Goal: Task Accomplishment & Management: Manage account settings

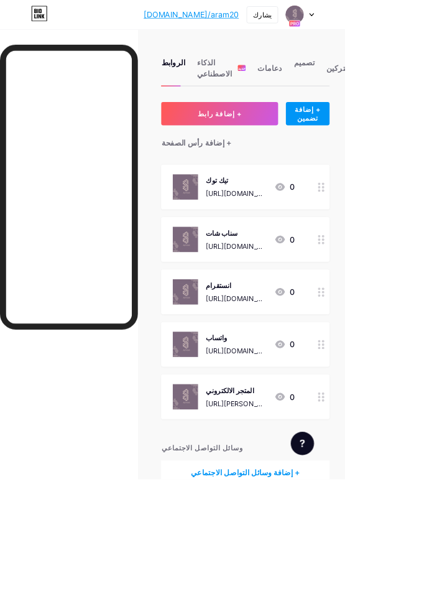
click at [314, 442] on div "واتساب https://wa.me/message/5LT6MOGMX7P4N1" at bounding box center [303, 441] width 78 height 32
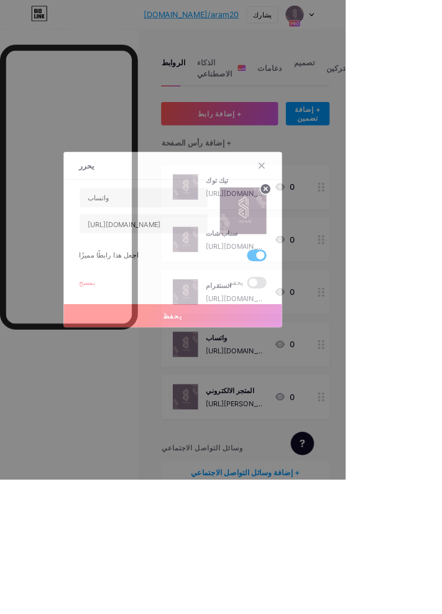
click at [327, 370] on span at bounding box center [329, 362] width 25 height 15
click at [317, 365] on input "checkbox" at bounding box center [317, 365] width 0 height 0
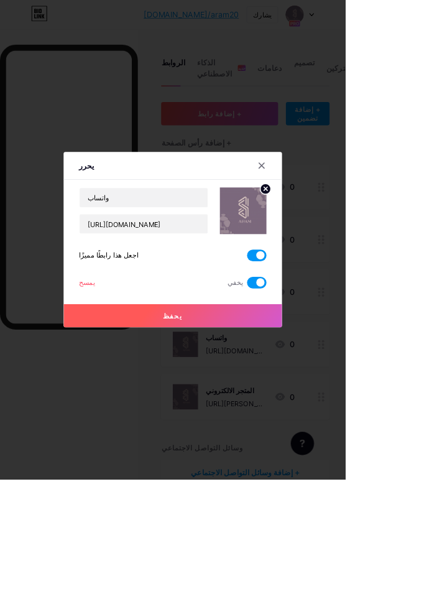
click at [327, 370] on span at bounding box center [329, 362] width 25 height 15
click at [317, 365] on input "checkbox" at bounding box center [317, 365] width 0 height 0
click at [251, 299] on input "https://wa.me/message/5LT6MOGMX7P4N1" at bounding box center [184, 286] width 164 height 25
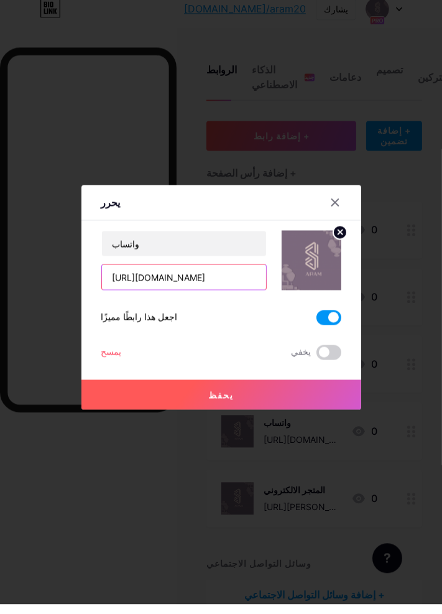
click at [254, 299] on input "https://wa.me/message/5LT6MOGMX7P4N1" at bounding box center [184, 286] width 164 height 25
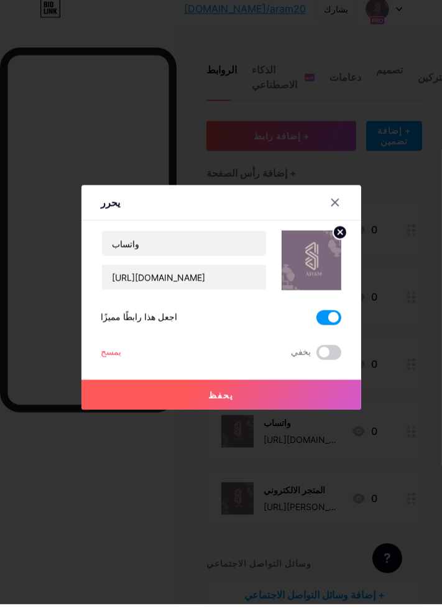
click at [332, 216] on icon at bounding box center [335, 212] width 7 height 7
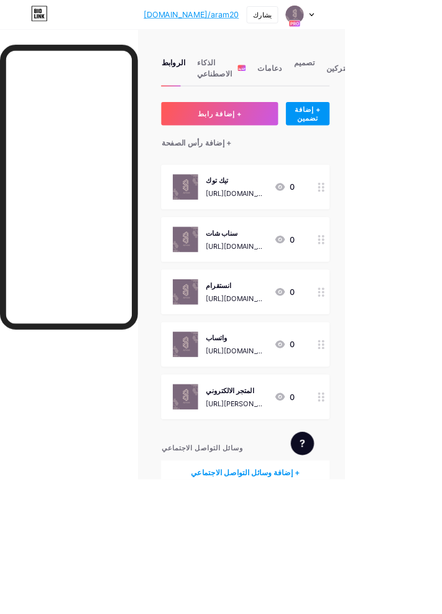
click at [312, 444] on font "https://wa.me/message/5LT6MOGMX7P4N1" at bounding box center [300, 456] width 73 height 24
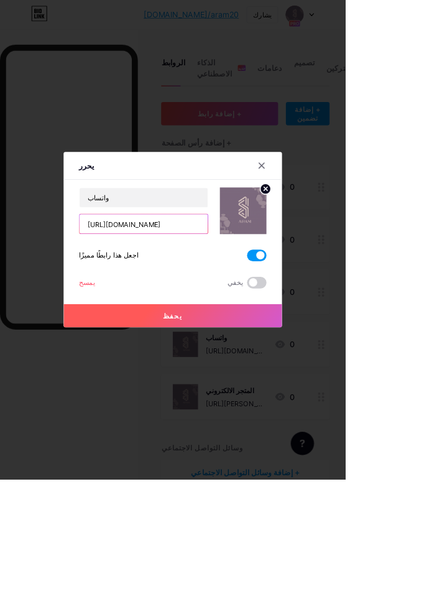
click at [251, 299] on input "https://wa.me/message/5LT6MOGMX7P4N1" at bounding box center [184, 286] width 164 height 25
click at [250, 299] on input "https://wa.me/message/5LT6MOGMX7P4N1" at bounding box center [184, 286] width 164 height 25
click at [253, 299] on input "https://wa.me/message/5LT6MOGMX7P4N1" at bounding box center [184, 286] width 164 height 25
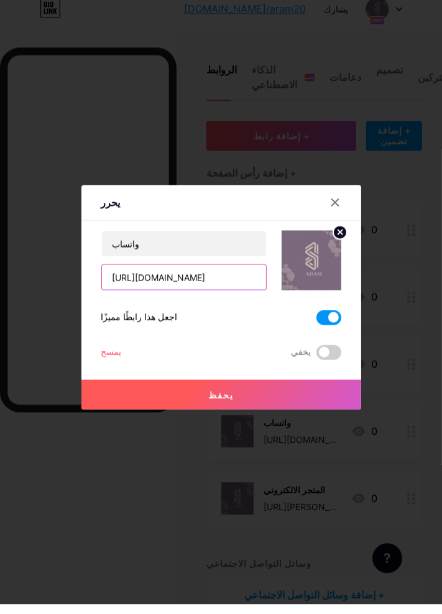
paste input "send.co/966501417026"
type input "[URL][DOMAIN_NAME]"
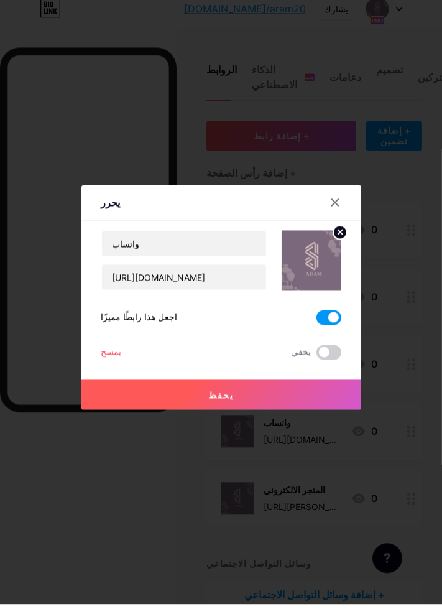
click at [233, 419] on button "يحفظ" at bounding box center [222, 405] width 280 height 30
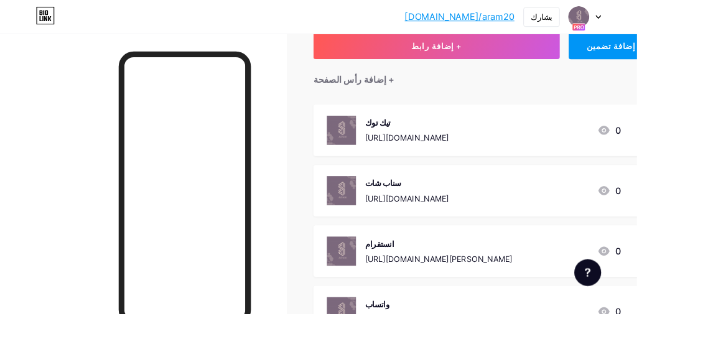
scroll to position [101, 0]
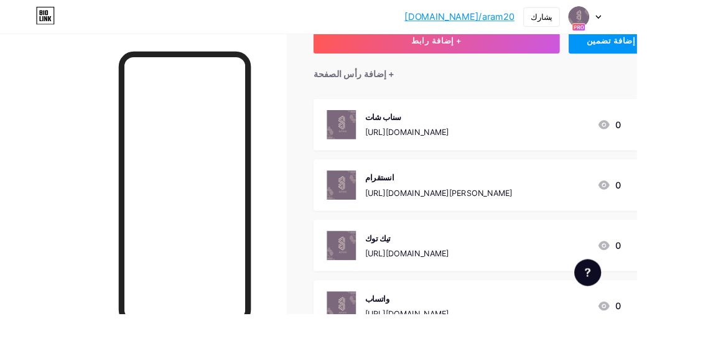
click at [442, 354] on div "الروابط الذكاء الاصطناعي جديد دعامات تصميم المشتركين الإحصائيات إعدادات + إضافة…" at bounding box center [393, 259] width 787 height 645
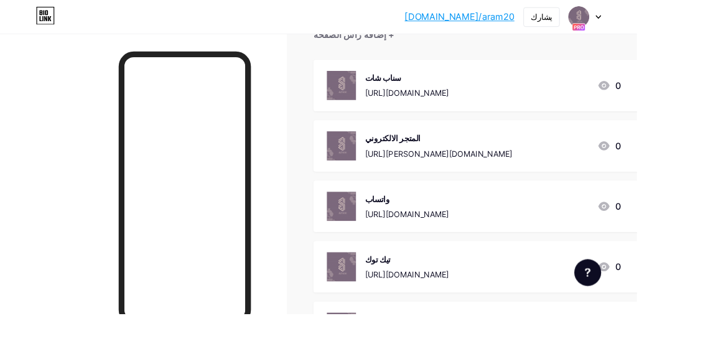
scroll to position [0, 0]
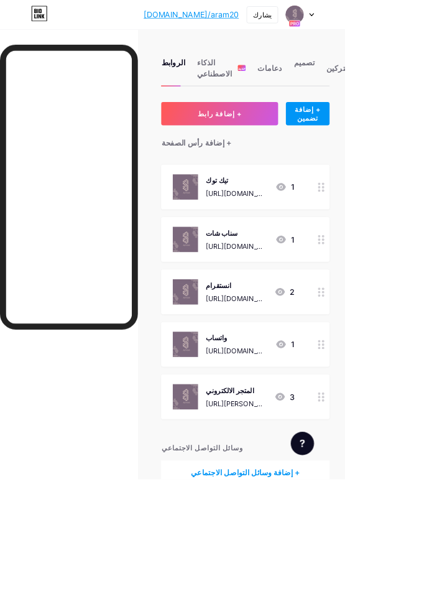
click at [392, 85] on div "تصميم" at bounding box center [389, 90] width 27 height 37
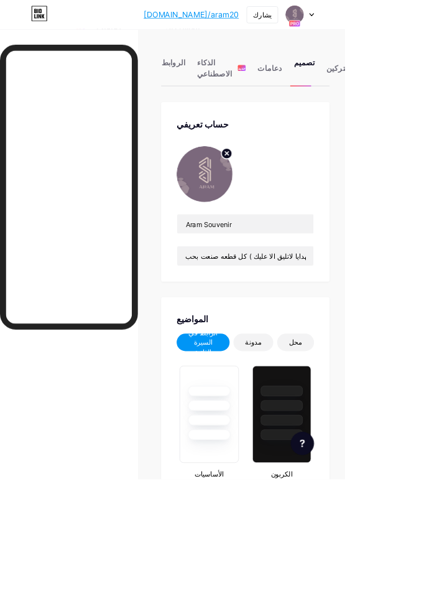
type input "#5b3b70"
type input "#000000"
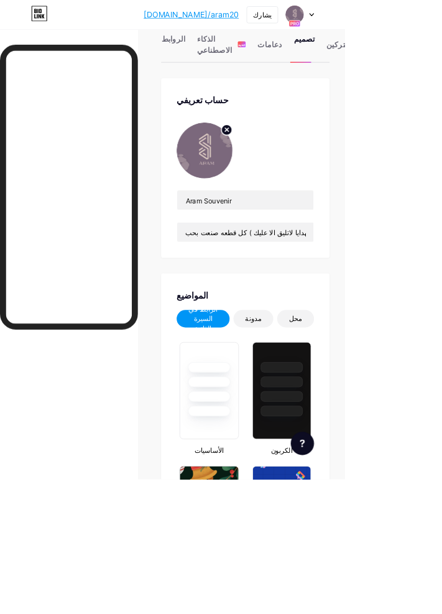
scroll to position [34, 0]
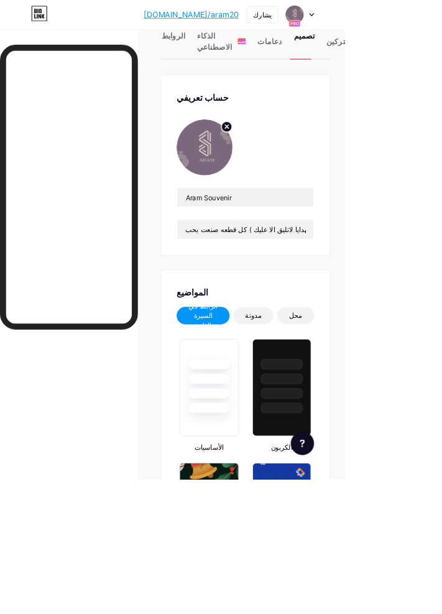
click at [337, 52] on font "دعامات" at bounding box center [346, 53] width 32 height 12
click at [261, 52] on font "الذكاء الاصطناعي" at bounding box center [277, 53] width 50 height 30
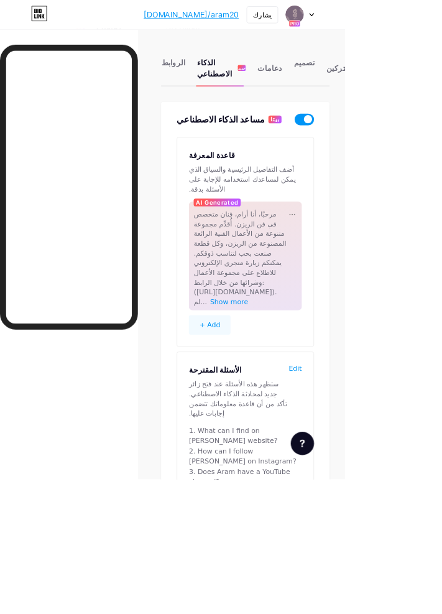
click at [225, 87] on div "الروابط" at bounding box center [222, 90] width 30 height 37
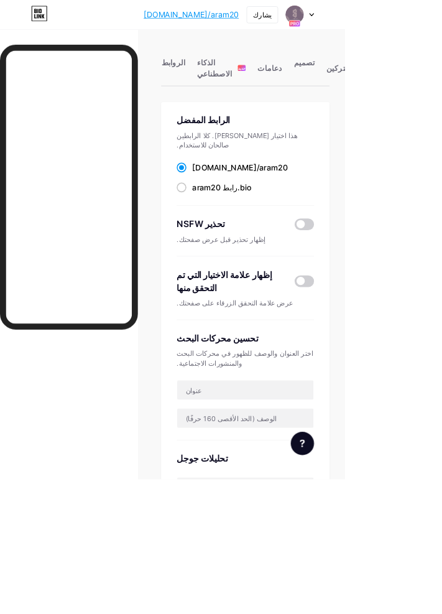
click at [55, 21] on icon at bounding box center [56, 21] width 4 height 6
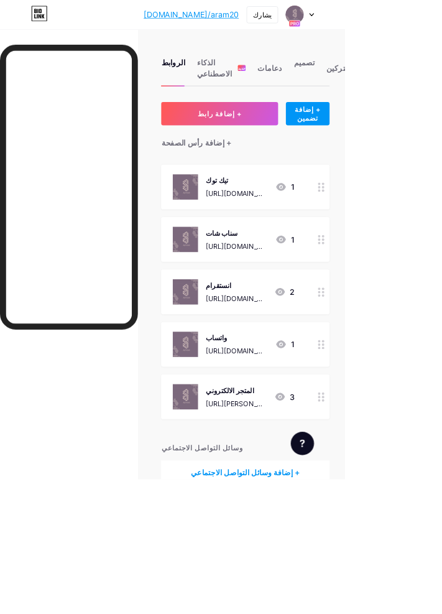
click at [390, 14] on img at bounding box center [378, 19] width 24 height 24
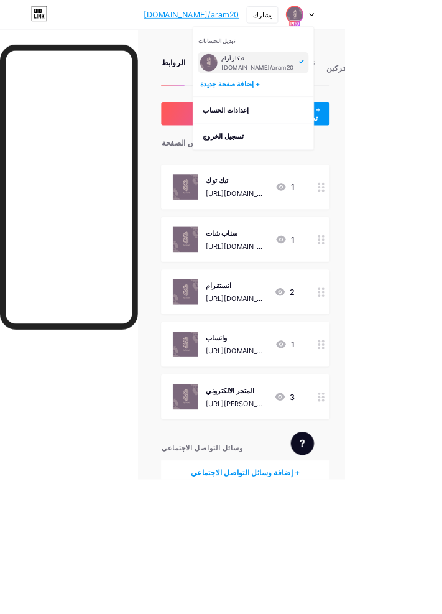
click at [319, 141] on font "إعدادات الحساب" at bounding box center [289, 141] width 59 height 11
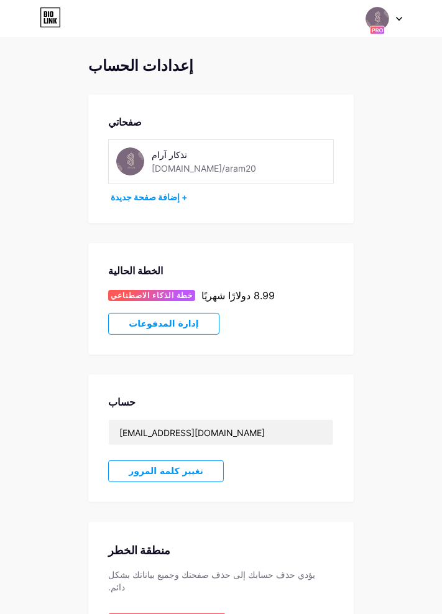
click at [396, 19] on icon at bounding box center [399, 19] width 6 height 4
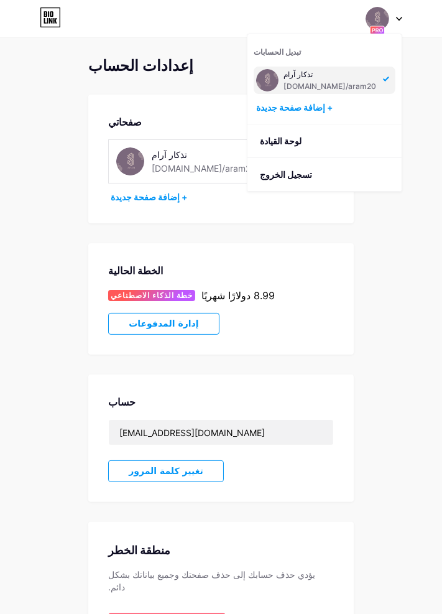
click at [355, 144] on link "لوحة القيادة" at bounding box center [325, 141] width 154 height 34
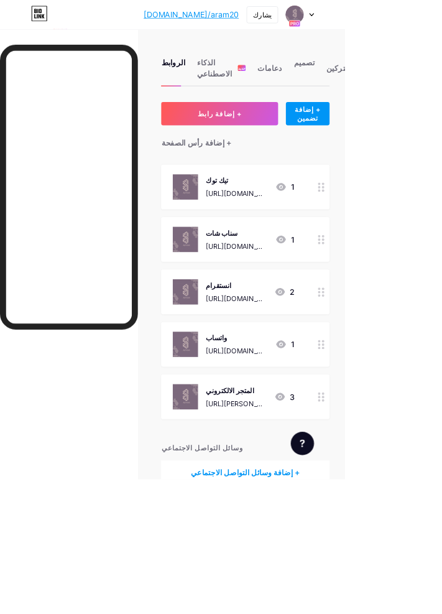
click at [348, 20] on font "يشارك" at bounding box center [336, 19] width 24 height 11
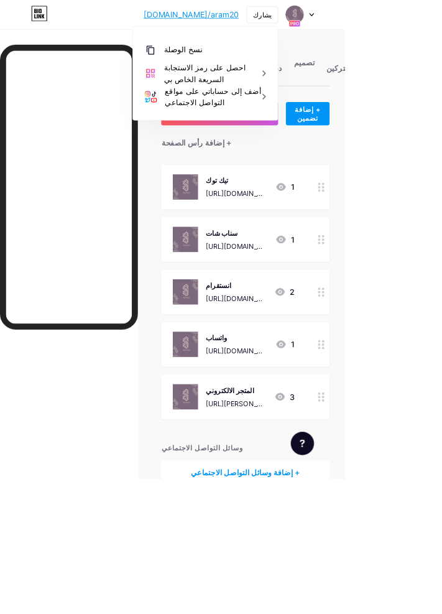
click at [442, 190] on html "bio.link/aram20... bio.link/aram20 يشارك نسخ الوصلة https://bio.link/aram20 احص…" at bounding box center [221, 341] width 442 height 682
click at [442, 166] on html "bio.link/aram20... bio.link/aram20 يشارك نسخ الوصلة https://bio.link/aram20 احص…" at bounding box center [221, 341] width 442 height 682
click at [442, 125] on html "bio.link/aram20... bio.link/aram20 يشارك نسخ الوصلة https://bio.link/aram20 احص…" at bounding box center [221, 341] width 442 height 682
click at [261, 44] on div "الروابط الذكاء الاصطناعي جديد دعامات تصميم المشتركين الإحصائيات إعدادات + إضافة…" at bounding box center [221, 359] width 442 height 645
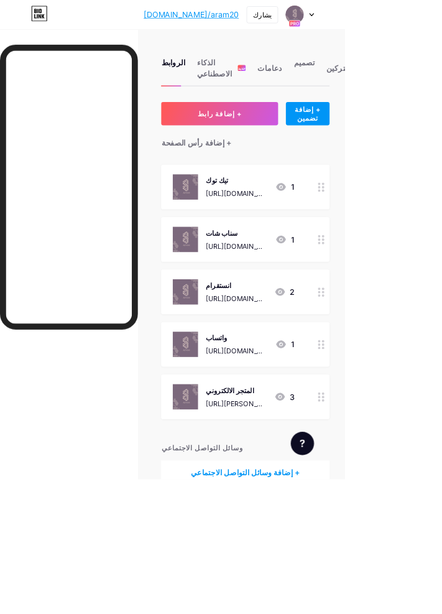
click at [377, 80] on font "تصميم" at bounding box center [389, 79] width 27 height 12
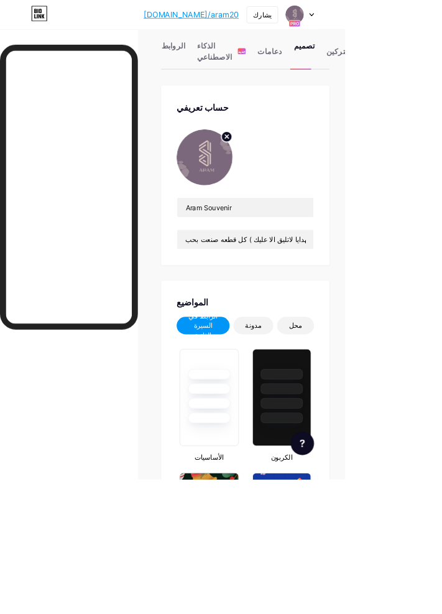
type input "#5b3b70"
type input "#000000"
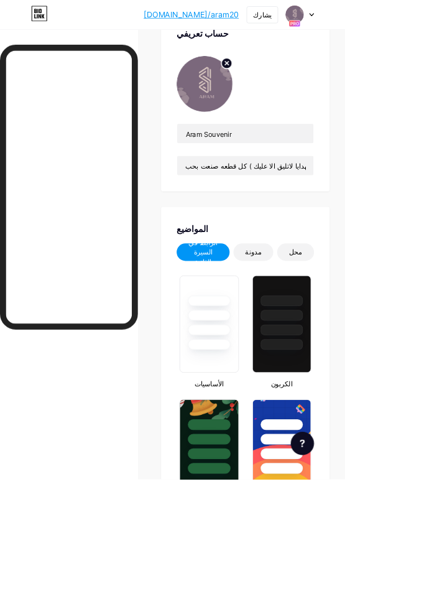
scroll to position [119, 0]
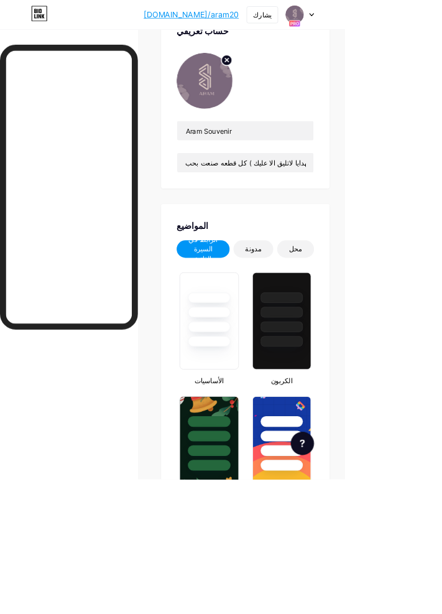
click at [329, 323] on font "مدونة" at bounding box center [324, 319] width 21 height 11
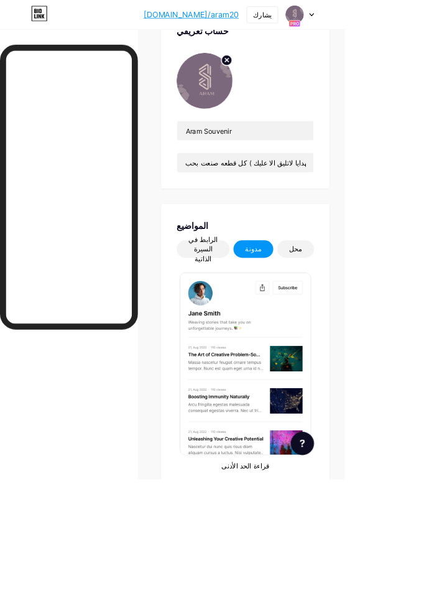
click at [385, 320] on font "محل" at bounding box center [378, 319] width 17 height 11
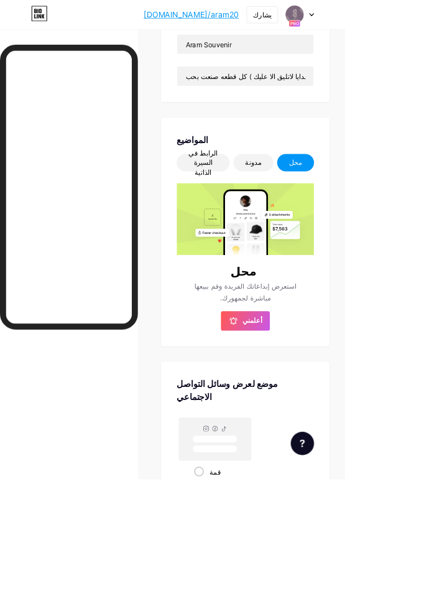
scroll to position [238, 0]
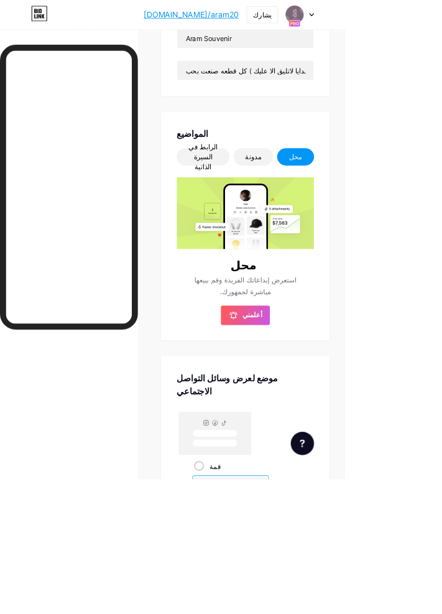
click at [259, 595] on span at bounding box center [255, 597] width 12 height 12
click at [257, 609] on input "قمة" at bounding box center [253, 613] width 8 height 8
radio input "true"
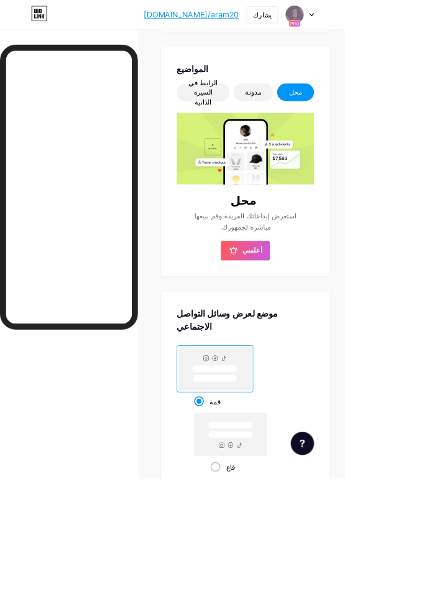
scroll to position [390, 0]
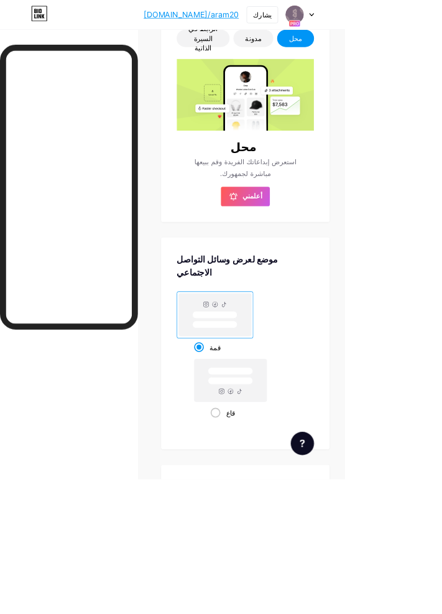
click at [384, 614] on span at bounding box center [390, 622] width 25 height 15
click at [378, 614] on input "checkbox" at bounding box center [378, 626] width 0 height 0
click at [394, 614] on span at bounding box center [390, 622] width 25 height 15
click at [378, 614] on input "checkbox" at bounding box center [378, 626] width 0 height 0
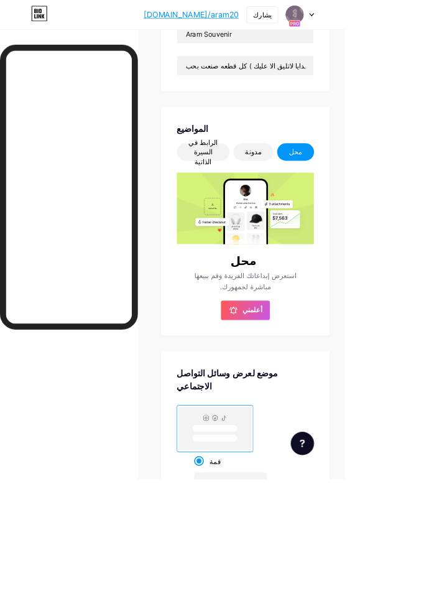
scroll to position [199, 0]
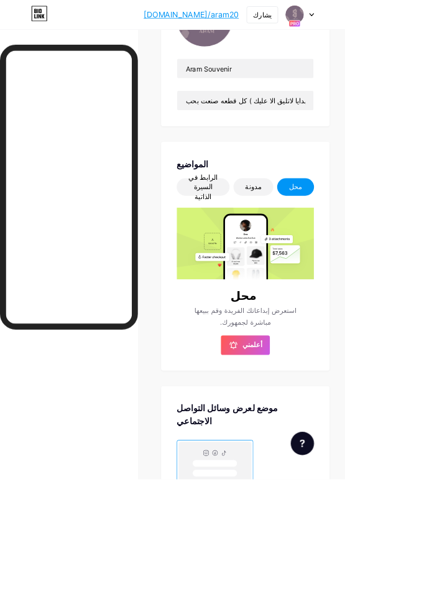
click at [256, 240] on font "الرابط في السيرة الذاتية" at bounding box center [260, 239] width 37 height 35
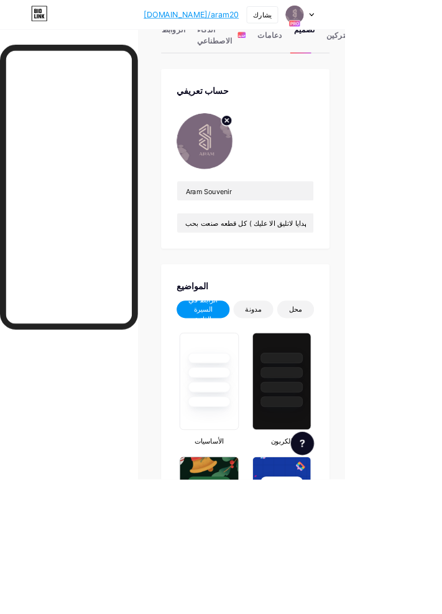
scroll to position [0, 0]
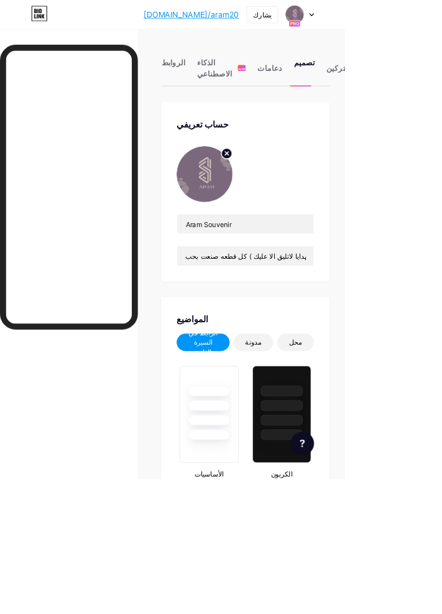
click at [430, 95] on div "المشتركين" at bounding box center [440, 90] width 44 height 37
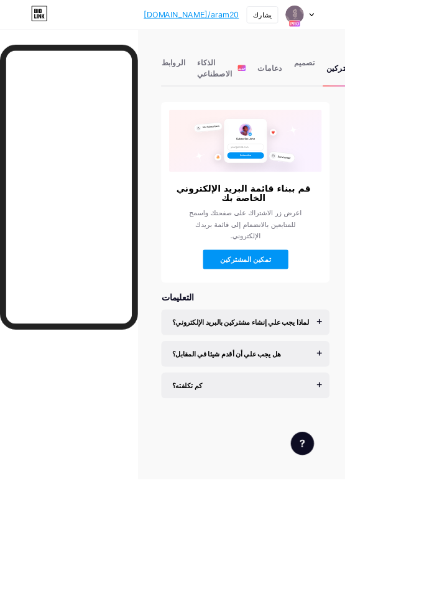
click at [217, 85] on font "الروابط" at bounding box center [222, 79] width 30 height 12
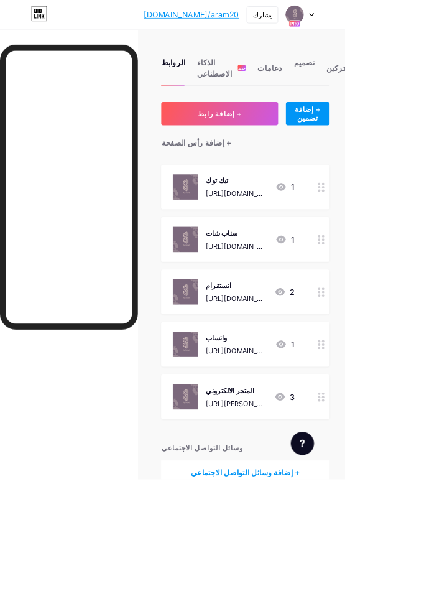
click at [243, 186] on font "+ إضافة رأس الصفحة" at bounding box center [252, 183] width 90 height 12
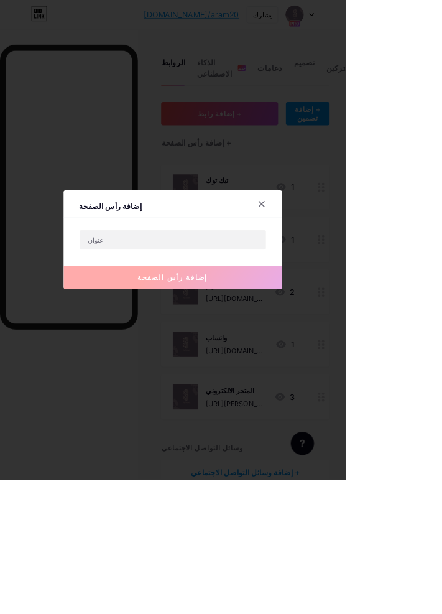
click at [335, 265] on icon at bounding box center [335, 261] width 7 height 7
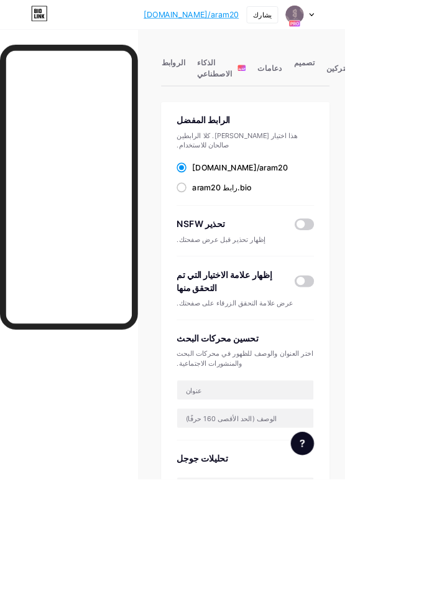
click at [237, 233] on label "رابط aram20 .bio" at bounding box center [274, 240] width 96 height 15
click at [246, 248] on input "رابط aram20 .bio" at bounding box center [250, 252] width 8 height 8
radio input "true"
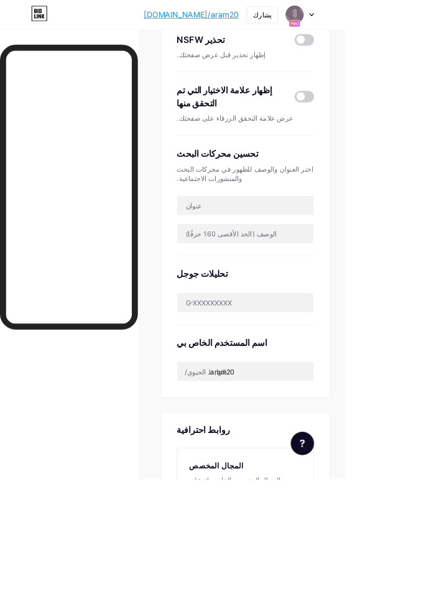
scroll to position [251, 0]
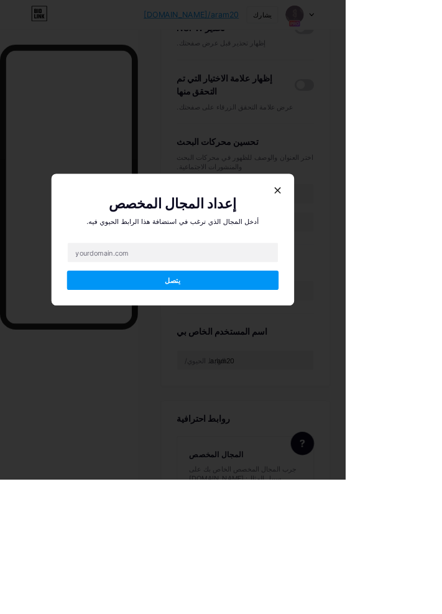
click at [353, 248] on icon at bounding box center [355, 244] width 7 height 7
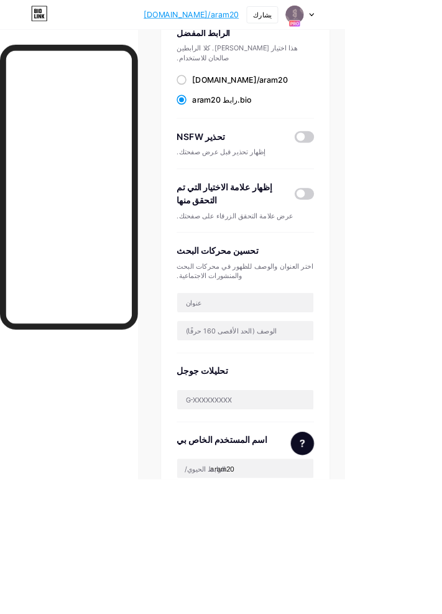
scroll to position [100, 0]
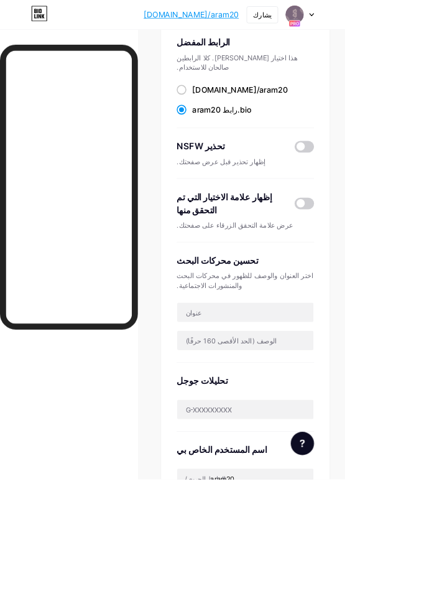
click at [391, 253] on span at bounding box center [390, 260] width 25 height 15
click at [378, 264] on input "checkbox" at bounding box center [378, 264] width 0 height 0
click at [394, 253] on span at bounding box center [390, 260] width 25 height 15
click at [378, 264] on input "checkbox" at bounding box center [378, 264] width 0 height 0
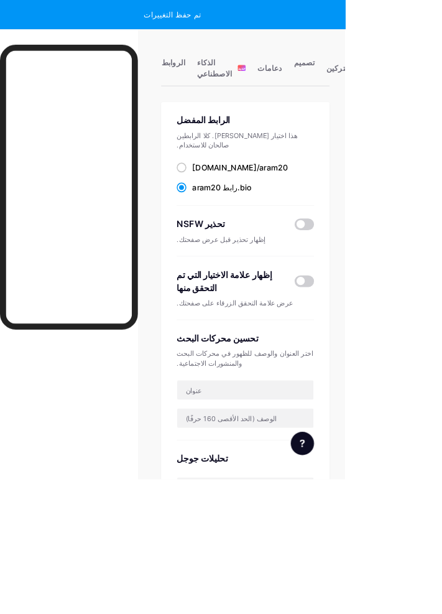
scroll to position [9, 0]
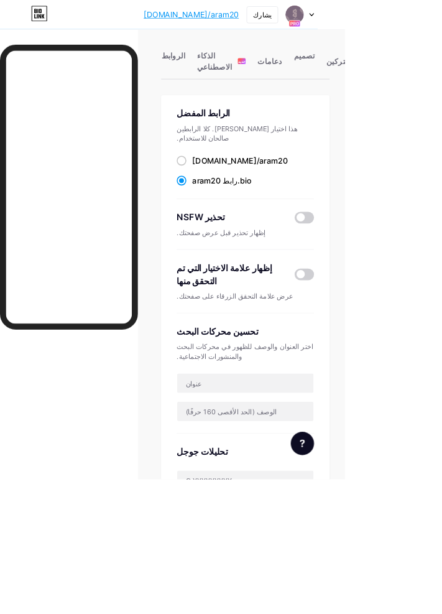
click at [231, 200] on span at bounding box center [232, 206] width 12 height 12
click at [246, 213] on input "bio.link/ aram20" at bounding box center [250, 217] width 8 height 8
radio input "true"
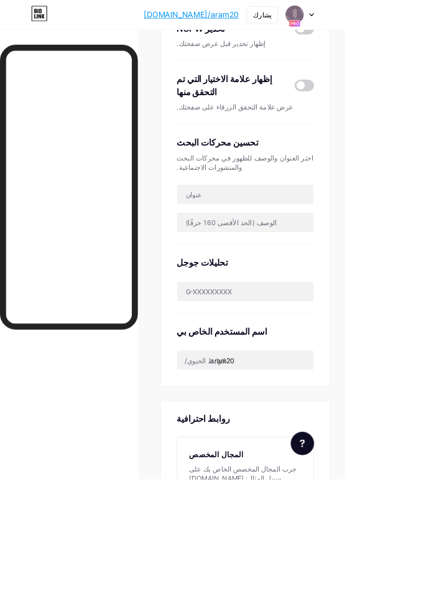
scroll to position [251, 0]
click at [51, 17] on icon at bounding box center [50, 17] width 21 height 20
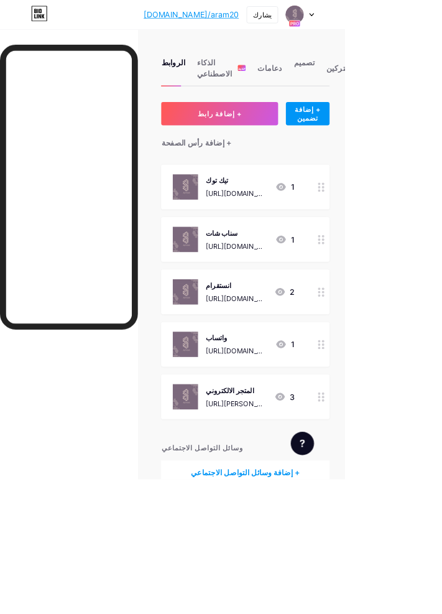
click at [348, 19] on font "يشارك" at bounding box center [336, 19] width 24 height 11
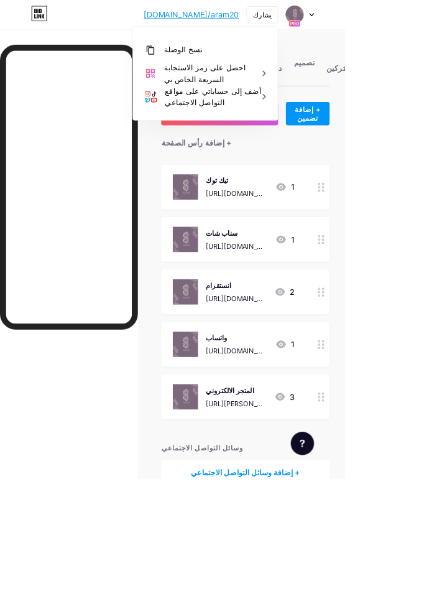
click at [442, 134] on html "[DOMAIN_NAME]/aram20... [DOMAIN_NAME]/aram20 يشارك نسخ الوصلة [URL][DOMAIN_NAME…" at bounding box center [221, 341] width 442 height 682
click at [390, 13] on img at bounding box center [378, 19] width 24 height 24
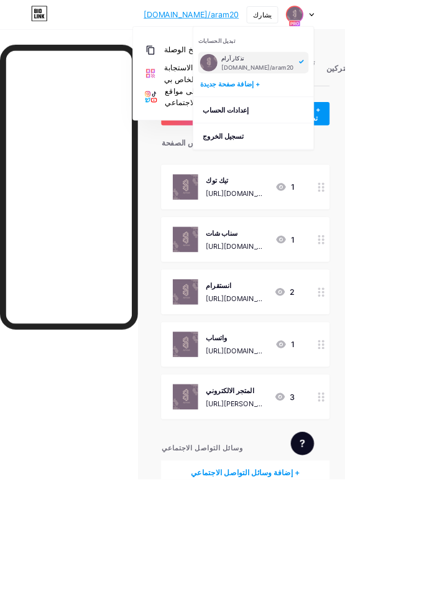
click at [402, 142] on link "إعدادات الحساب" at bounding box center [325, 141] width 154 height 34
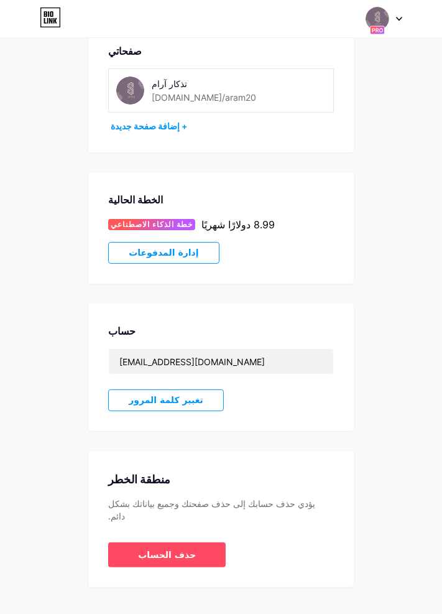
scroll to position [80, 0]
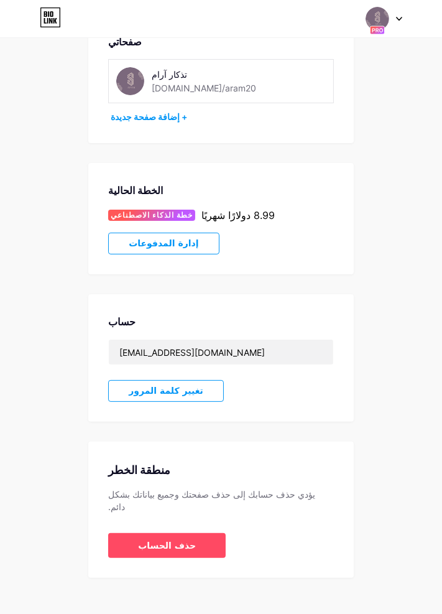
click at [399, 18] on icon at bounding box center [399, 19] width 6 height 4
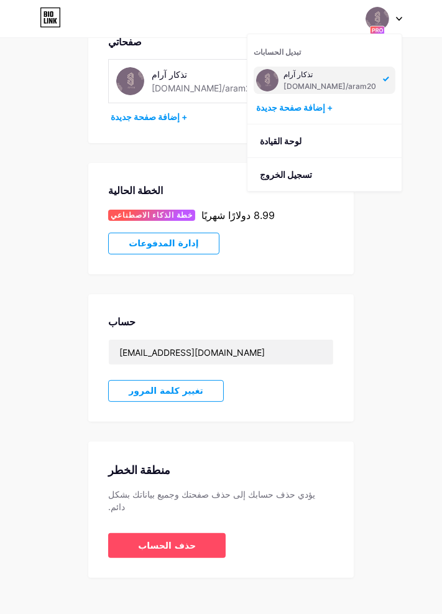
click at [357, 149] on link "لوحة القيادة" at bounding box center [325, 141] width 154 height 34
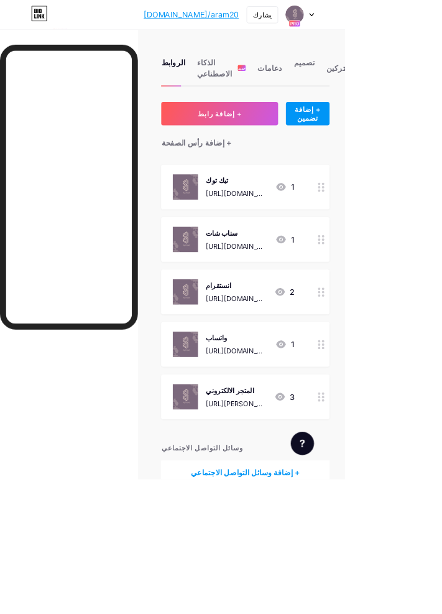
click at [348, 22] on font "يشارك" at bounding box center [336, 19] width 24 height 11
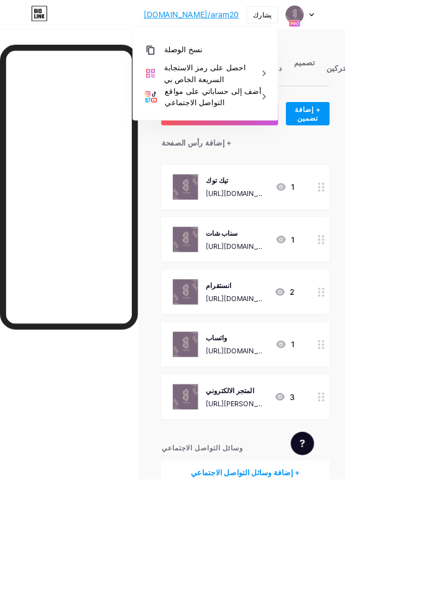
click at [341, 96] on div "احصل على رمز الاستجابة السريعة الخاص بي" at bounding box center [275, 94] width 131 height 30
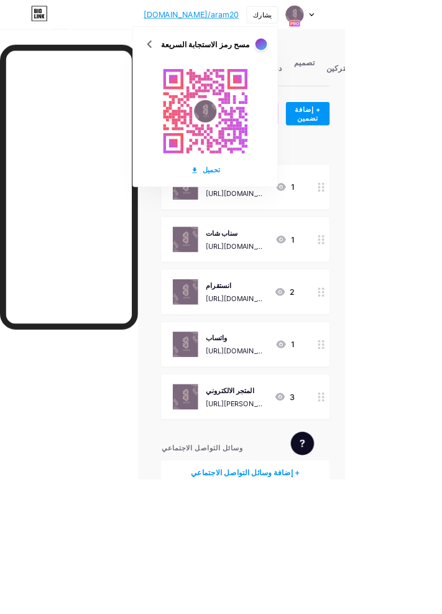
click at [282, 221] on div "تحميل" at bounding box center [263, 217] width 37 height 13
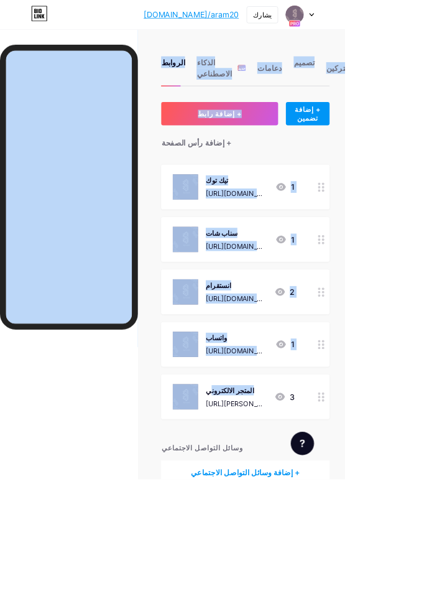
click at [442, 442] on html "bio.link/aram20... bio.link/aram20 يشارك تبديل الحسابات تذكار آرام bio.link/ara…" at bounding box center [221, 341] width 442 height 682
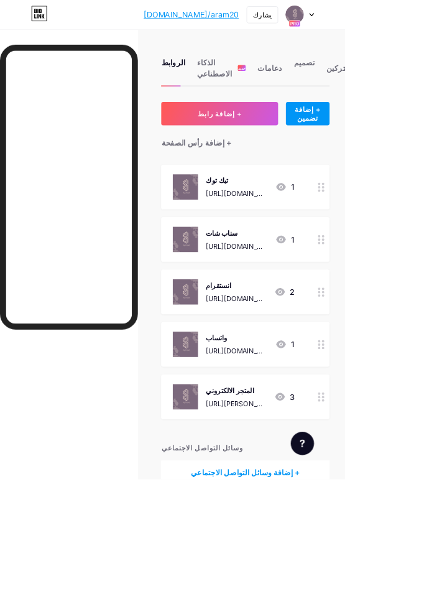
click at [324, 510] on div "[URL][DOMAIN_NAME]" at bounding box center [303, 516] width 78 height 13
click at [396, 520] on div "المتجر الالكتروني https://aram-resin.com/ar 3" at bounding box center [315, 508] width 216 height 57
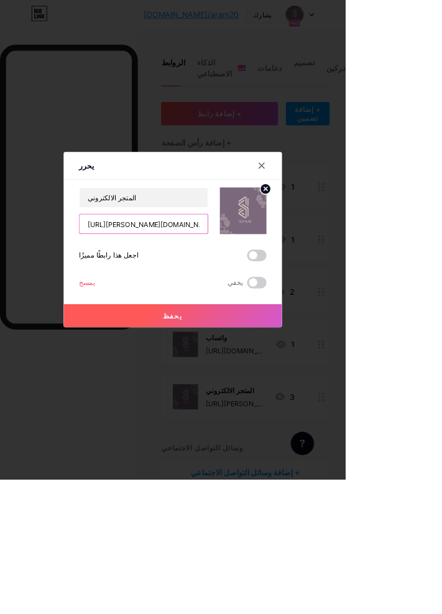
click at [214, 299] on input "[URL][DOMAIN_NAME]" at bounding box center [184, 286] width 164 height 25
click at [226, 299] on input "[URL][DOMAIN_NAME]" at bounding box center [184, 286] width 164 height 25
click at [234, 299] on input "[URL][DOMAIN_NAME]" at bounding box center [184, 286] width 164 height 25
click at [336, 217] on icon at bounding box center [335, 212] width 10 height 10
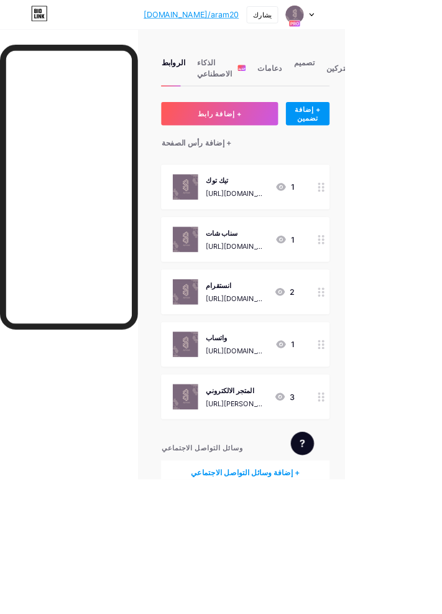
click at [304, 152] on button "+ إضافة رابط" at bounding box center [281, 146] width 149 height 30
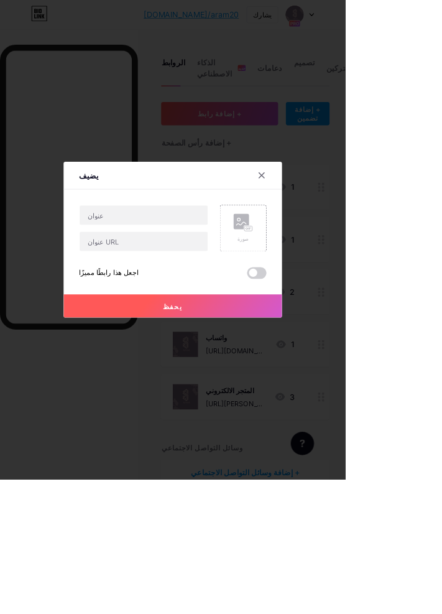
click at [330, 236] on div at bounding box center [335, 224] width 22 height 22
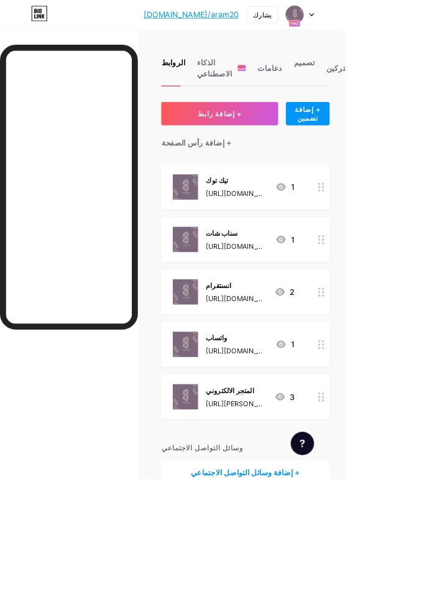
click at [391, 83] on font "تصميم" at bounding box center [389, 79] width 27 height 12
click at [385, 90] on div "تصميم" at bounding box center [389, 90] width 27 height 37
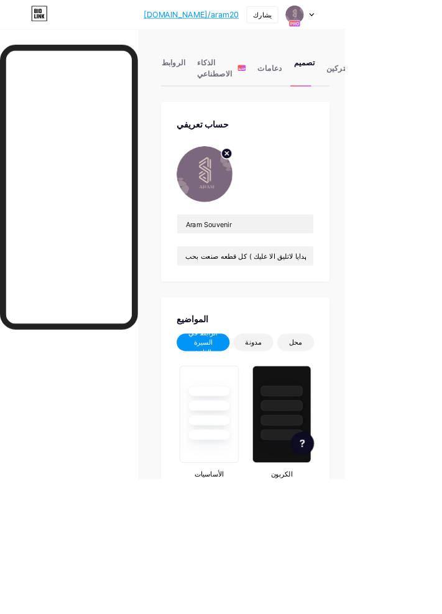
type input "#5b3b70"
type input "#000000"
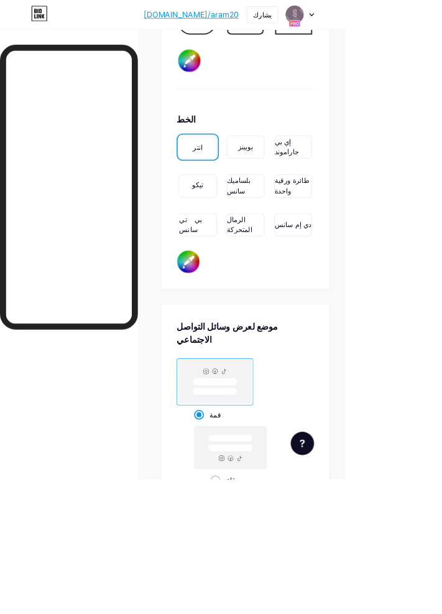
scroll to position [2713, 0]
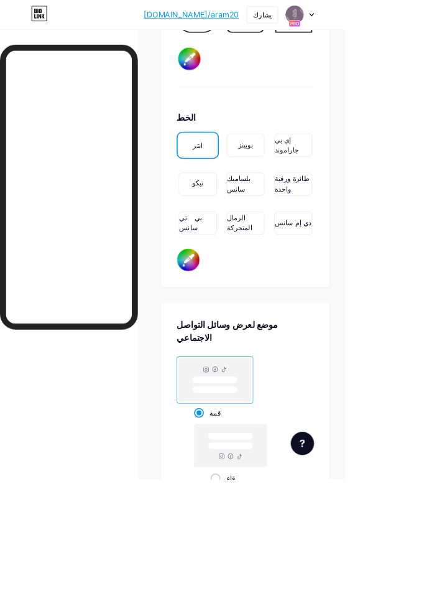
radio input "true"
click at [254, 540] on input "قمة" at bounding box center [253, 544] width 8 height 8
radio input "true"
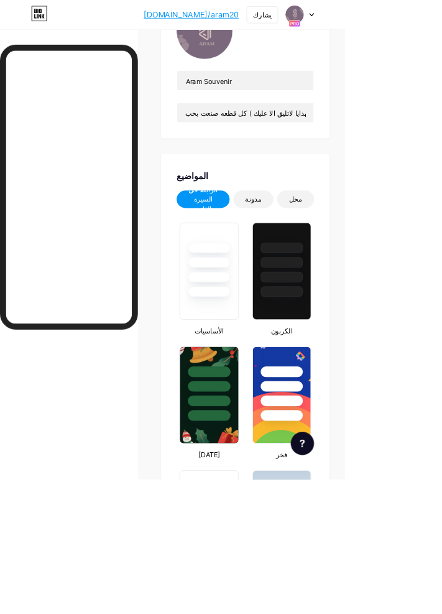
scroll to position [0, 0]
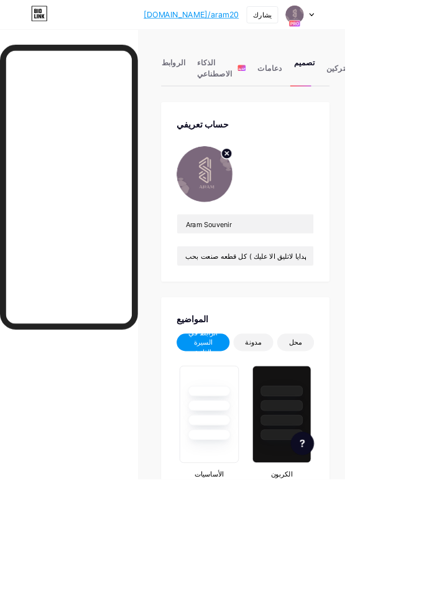
click at [336, 97] on div "دعامات" at bounding box center [346, 90] width 32 height 37
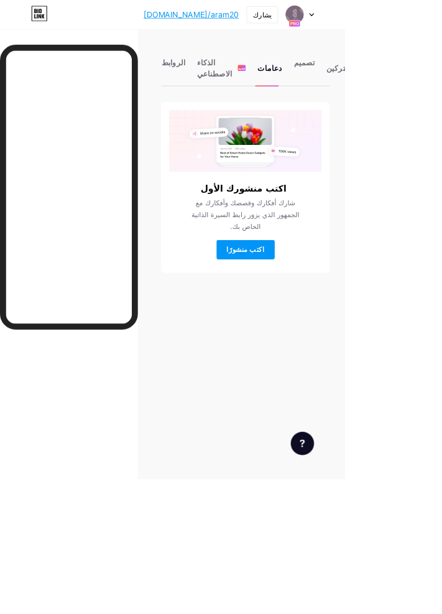
click at [214, 83] on font "الروابط" at bounding box center [222, 79] width 30 height 12
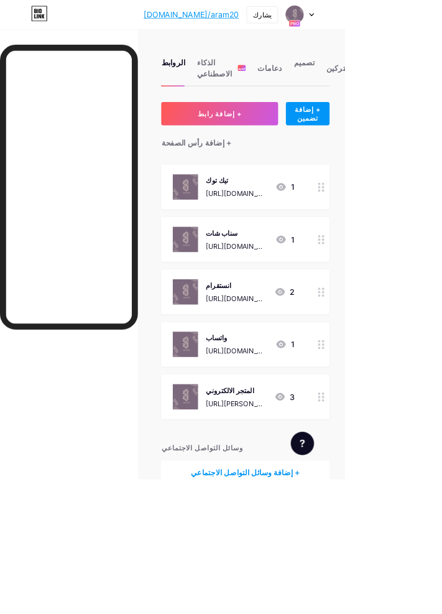
click at [307, 149] on button "+ إضافة رابط" at bounding box center [281, 146] width 149 height 30
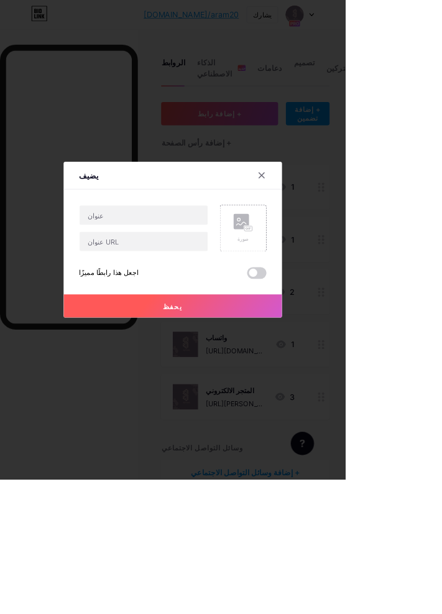
click at [256, 407] on button "يحفظ" at bounding box center [222, 392] width 280 height 30
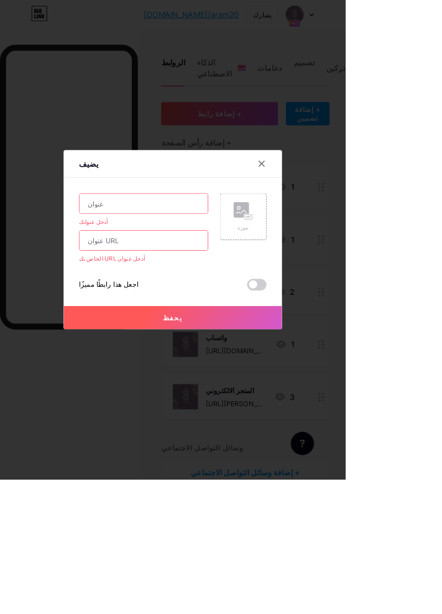
click at [329, 221] on div at bounding box center [335, 209] width 22 height 22
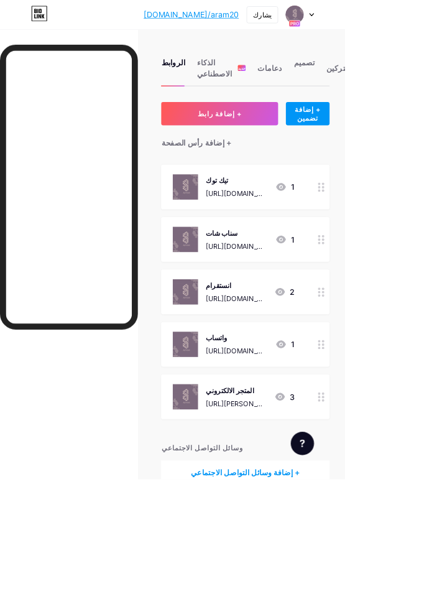
click at [327, 376] on div "[URL][DOMAIN_NAME]" at bounding box center [303, 382] width 78 height 13
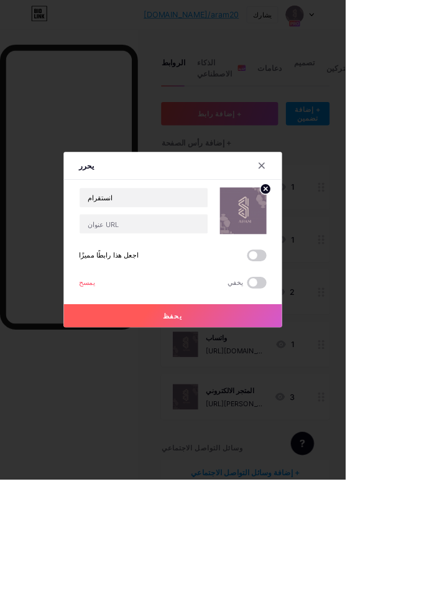
click at [442, 285] on html "bio.link/aram20... bio.link/aram20 يشارك تبديل الحسابات تذكار آرام bio.link/ara…" at bounding box center [221, 341] width 442 height 682
click at [336, 217] on icon at bounding box center [335, 212] width 10 height 10
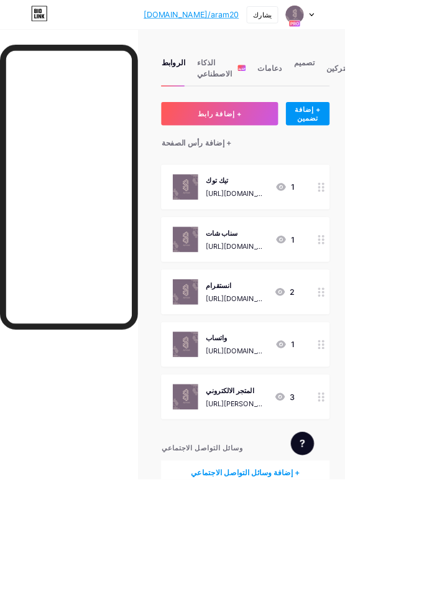
click at [306, 378] on font "[URL][DOMAIN_NAME]" at bounding box center [302, 395] width 76 height 37
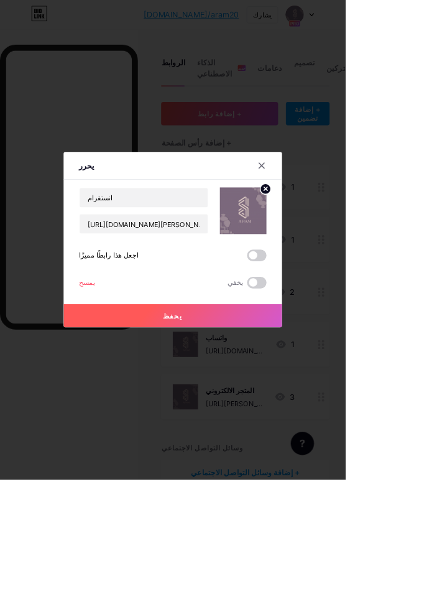
click at [335, 216] on icon at bounding box center [335, 212] width 7 height 7
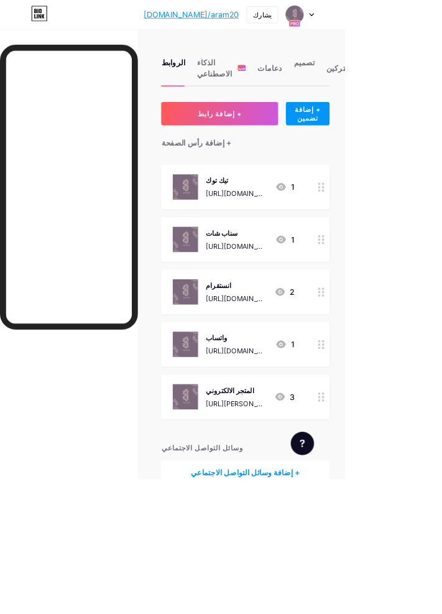
click at [361, 612] on div "+ إضافة وسائل التواصل الاجتماعي" at bounding box center [315, 605] width 216 height 30
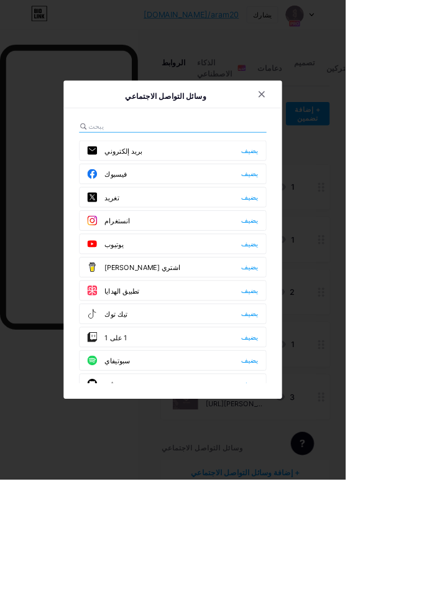
click at [334, 124] on icon at bounding box center [335, 121] width 7 height 7
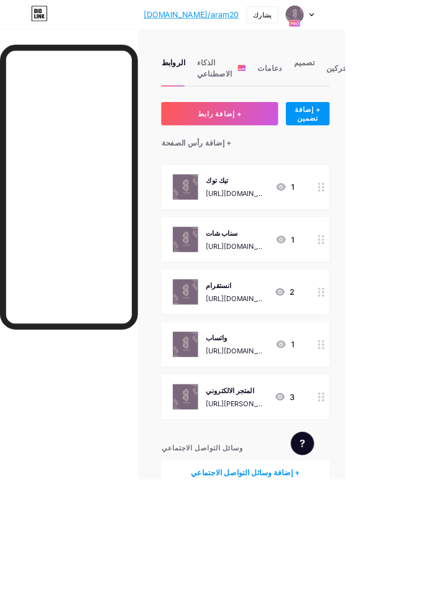
click at [396, 150] on font "+ إضافة تضمين" at bounding box center [395, 145] width 34 height 21
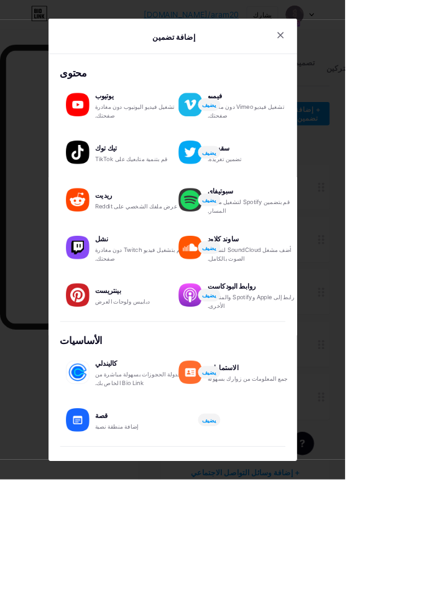
scroll to position [32, 0]
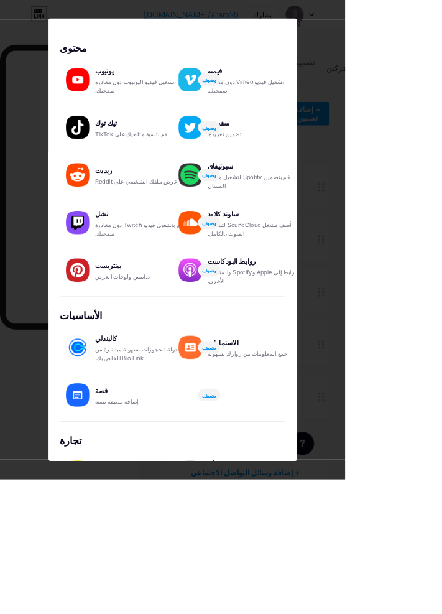
click at [101, 174] on img at bounding box center [100, 163] width 30 height 30
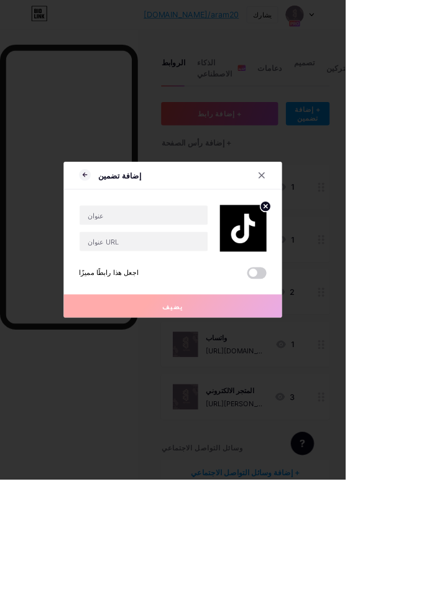
click at [335, 230] on icon at bounding box center [335, 225] width 10 height 10
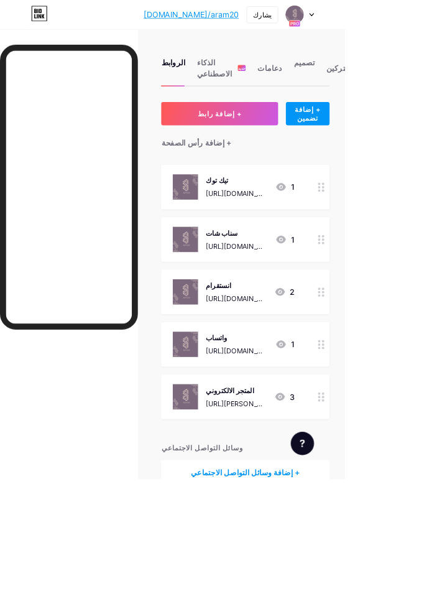
click at [442, 475] on html "bio.link/aram20... bio.link/aram20 يشارك تبديل الحسابات تذكار آرام bio.link/ara…" at bounding box center [221, 341] width 442 height 682
click at [354, 515] on icon at bounding box center [359, 508] width 15 height 15
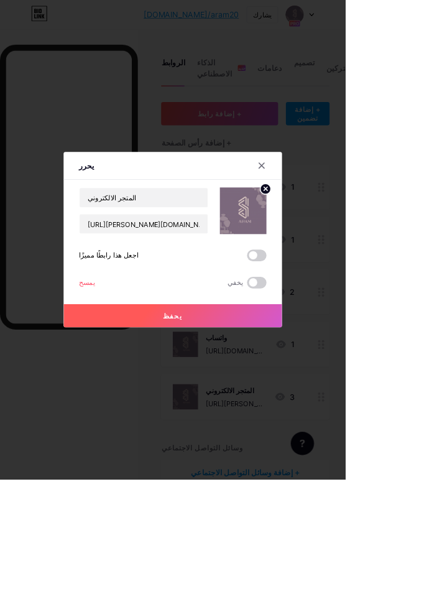
click at [334, 335] on span at bounding box center [329, 327] width 25 height 15
click at [317, 330] on input "checkbox" at bounding box center [317, 330] width 0 height 0
click at [246, 419] on button "يحفظ" at bounding box center [222, 405] width 280 height 30
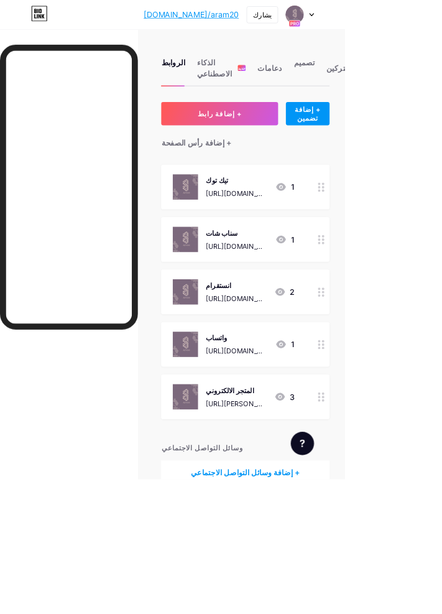
click at [403, 23] on div at bounding box center [384, 18] width 36 height 22
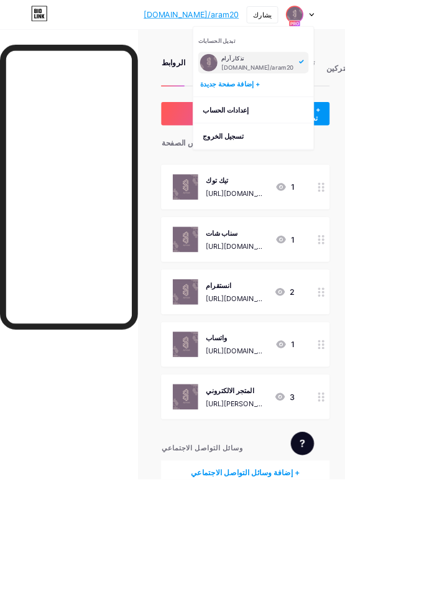
click at [402, 148] on link "إعدادات الحساب" at bounding box center [325, 141] width 154 height 34
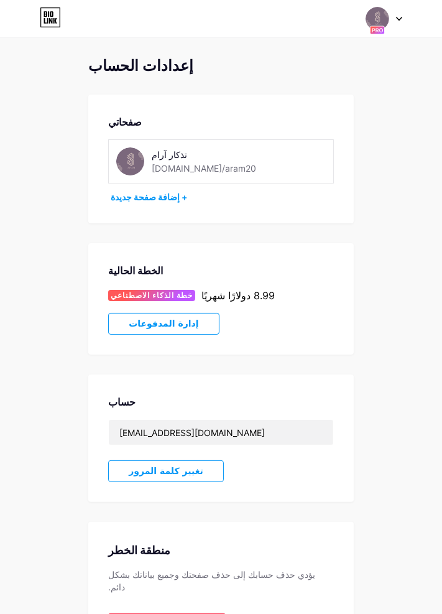
click at [294, 172] on div "تذكار آرام bio.link/aram20" at bounding box center [221, 161] width 226 height 44
click at [133, 169] on img at bounding box center [130, 161] width 28 height 28
click at [396, 19] on icon at bounding box center [399, 19] width 6 height 4
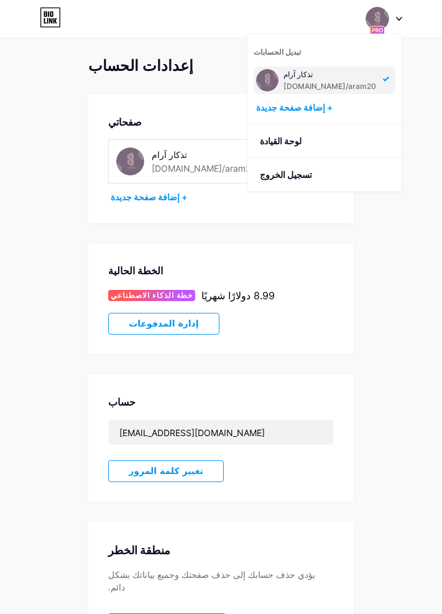
click at [367, 148] on link "لوحة القيادة" at bounding box center [325, 141] width 154 height 34
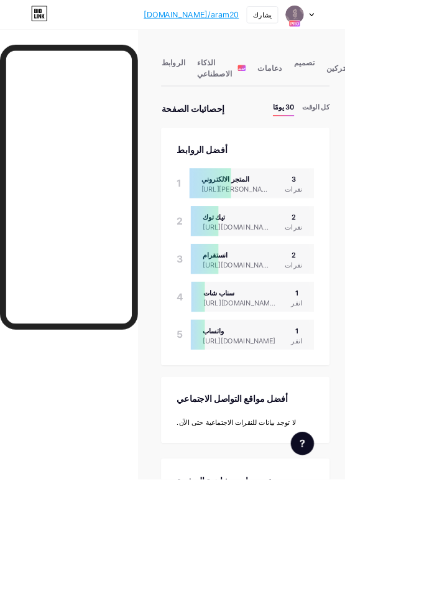
scroll to position [614, 442]
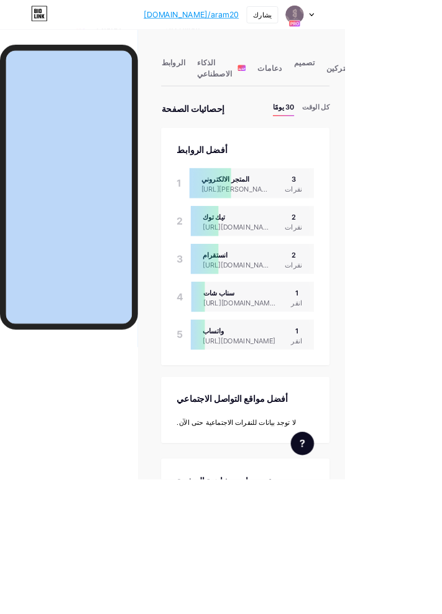
click at [442, 309] on html "bio.link/aram20... bio.link/aram20 يشارك تبديل الحسابات تذكار آرام bio.link/ara…" at bounding box center [221, 583] width 442 height 1167
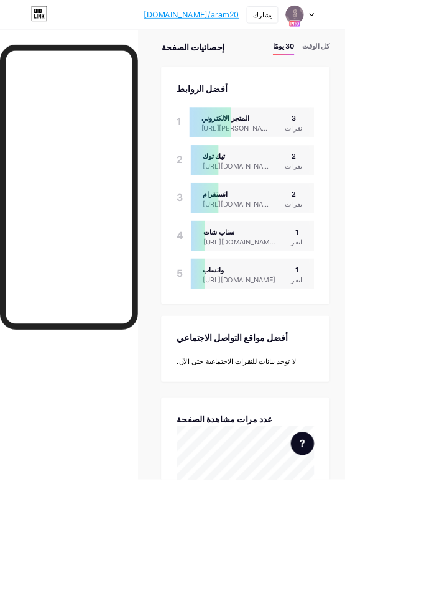
scroll to position [0, 0]
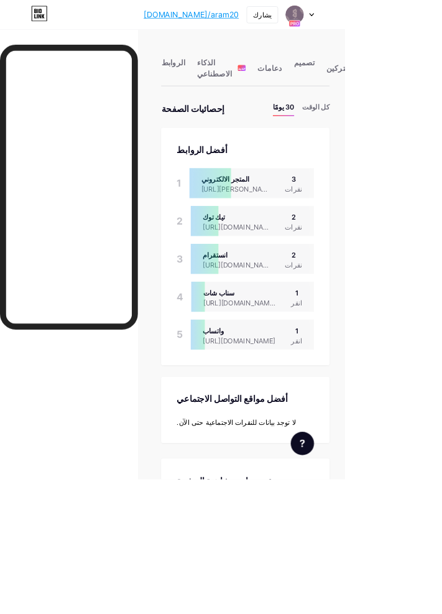
click at [335, 93] on font "دعامات" at bounding box center [346, 87] width 32 height 15
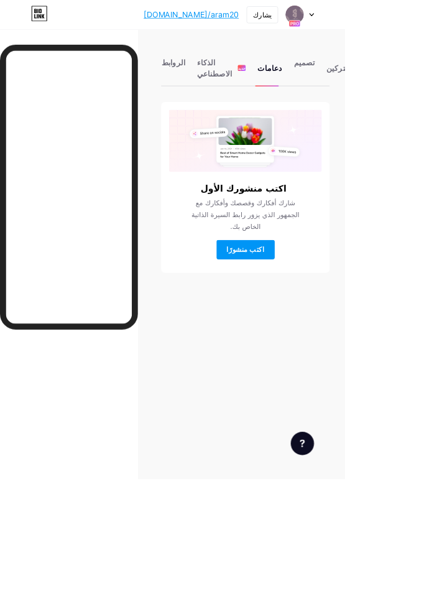
click at [431, 93] on font "المشتركين" at bounding box center [440, 87] width 44 height 12
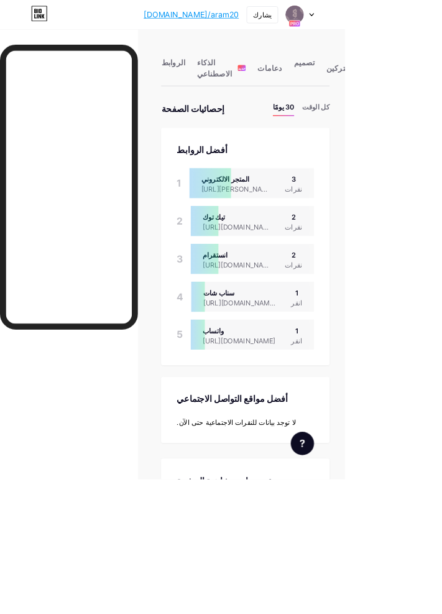
click at [403, 583] on div at bounding box center [388, 568] width 30 height 30
click at [334, 523] on font "الدردشة معنا" at bounding box center [307, 517] width 54 height 12
click at [403, 503] on link at bounding box center [325, 489] width 156 height 27
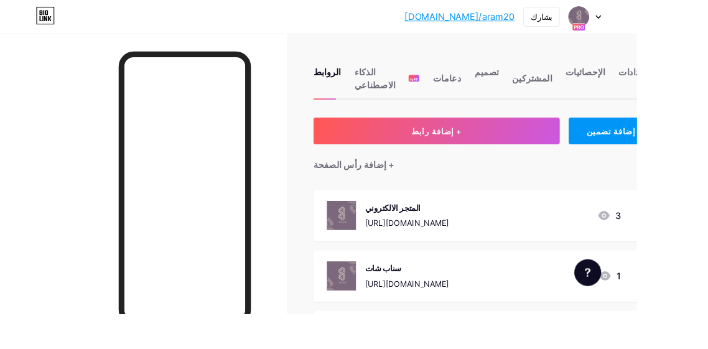
click at [572, 24] on font "[DOMAIN_NAME]/aram20" at bounding box center [511, 18] width 122 height 12
click at [614, 24] on font "يشارك" at bounding box center [602, 19] width 24 height 11
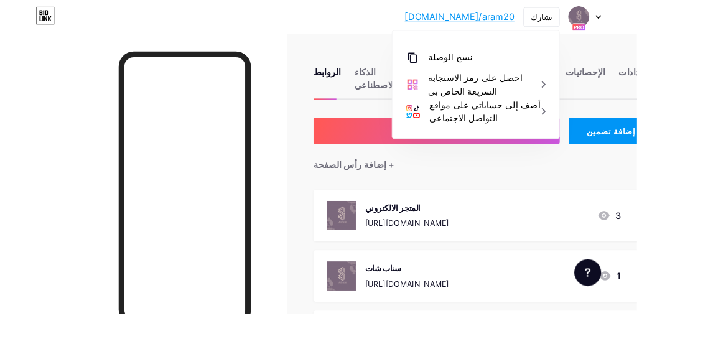
click at [607, 97] on div "احصل على رمز الاستجابة السريعة الخاص بي" at bounding box center [541, 94] width 131 height 30
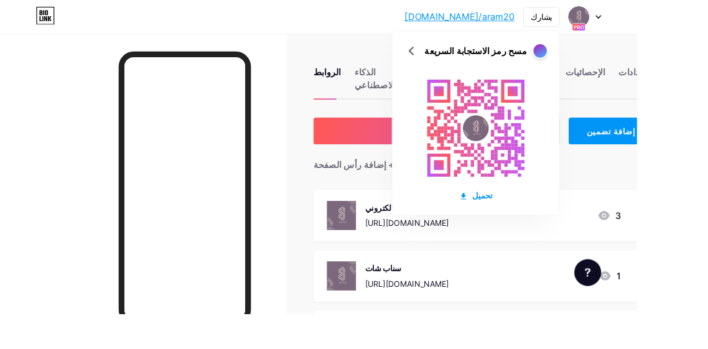
click at [548, 222] on div "تحميل" at bounding box center [528, 217] width 37 height 13
